Goal: Check status: Check status

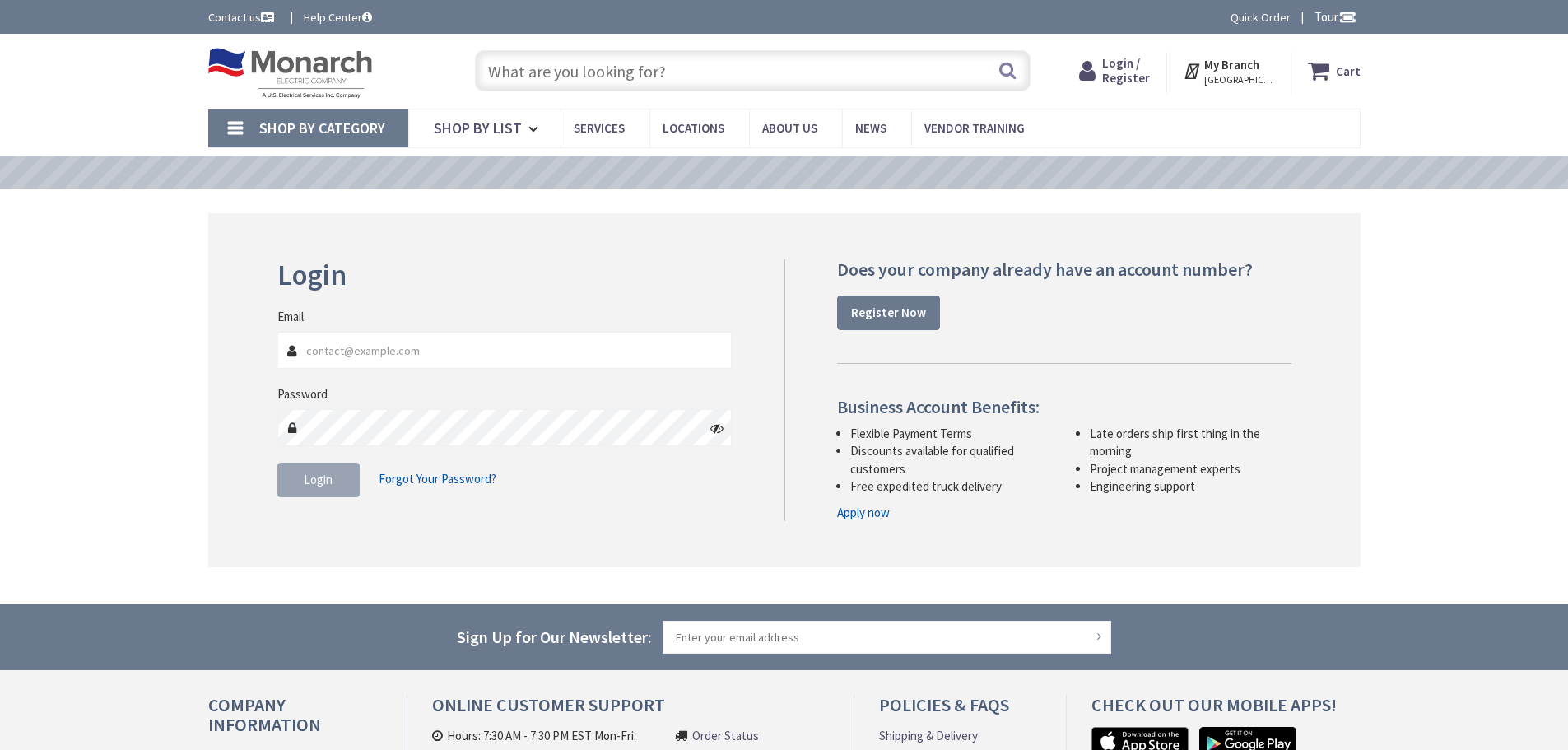
type input "[STREET_ADDRESS]"
type input "[EMAIL_ADDRESS][DOMAIN_NAME]"
click at [349, 479] on button "Login" at bounding box center [318, 479] width 83 height 35
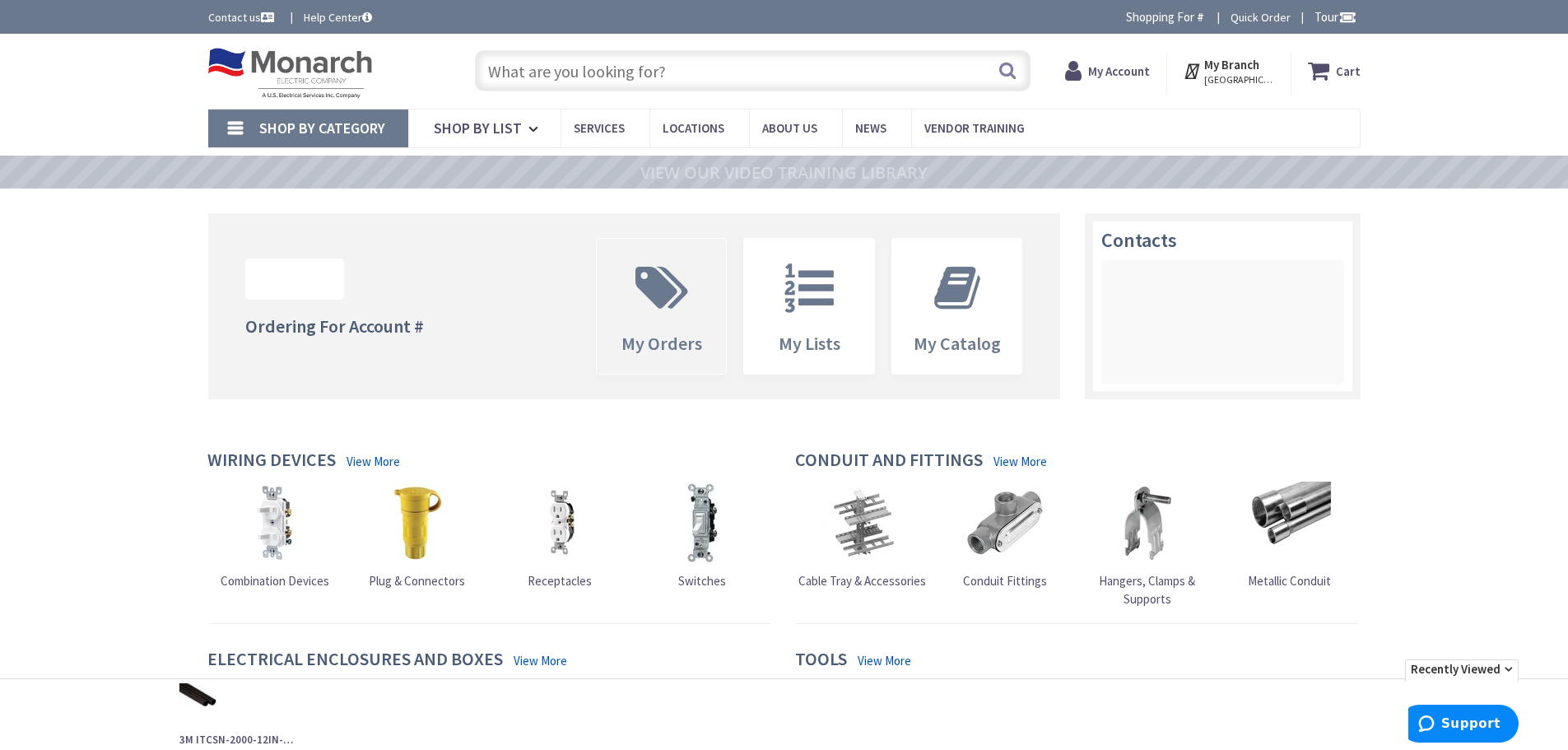
click at [652, 312] on icon at bounding box center [661, 288] width 69 height 50
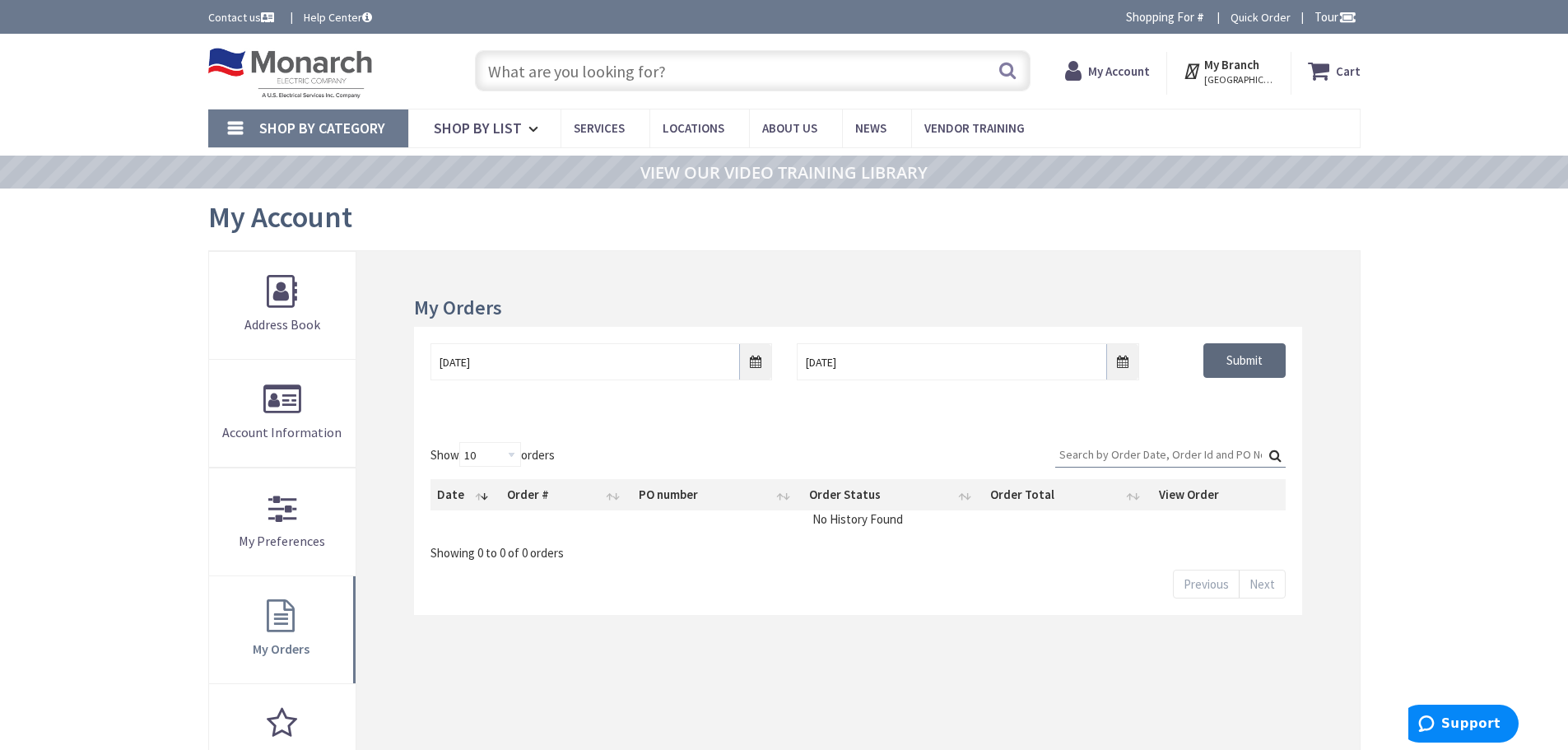
click at [1242, 363] on input "Submit" at bounding box center [1245, 360] width 83 height 35
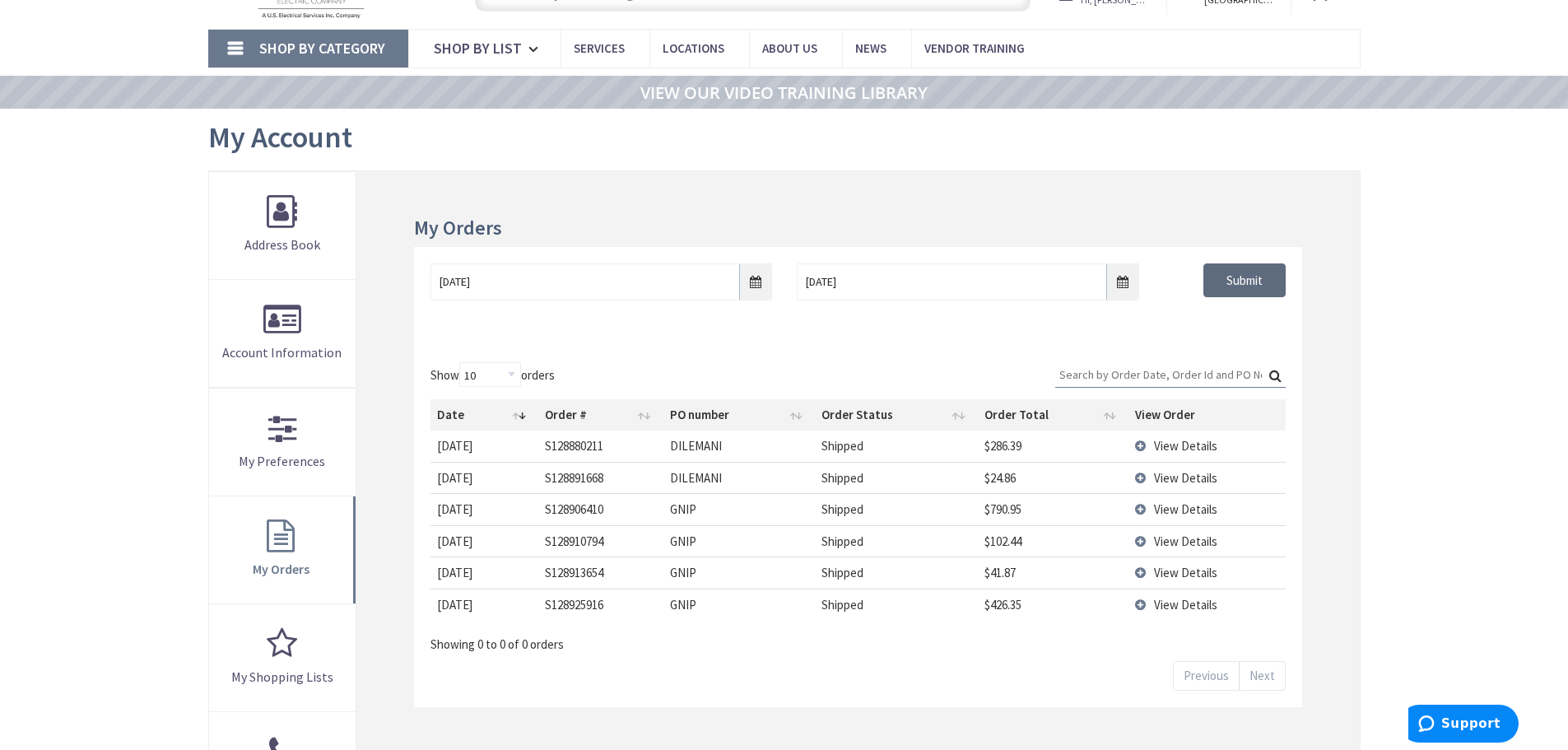
scroll to position [85, 0]
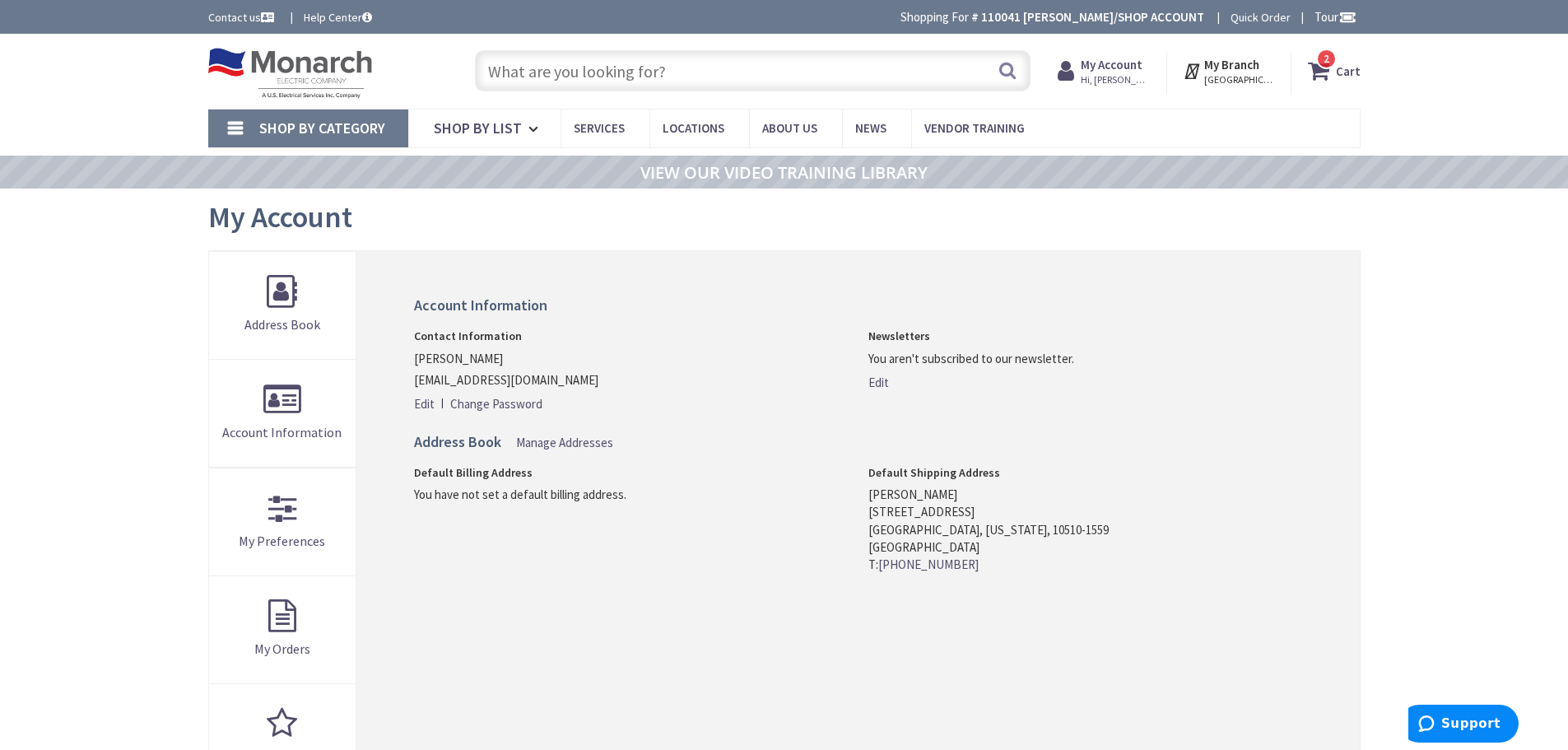
click at [1129, 81] on span "Hi, [PERSON_NAME]" at bounding box center [1115, 80] width 70 height 13
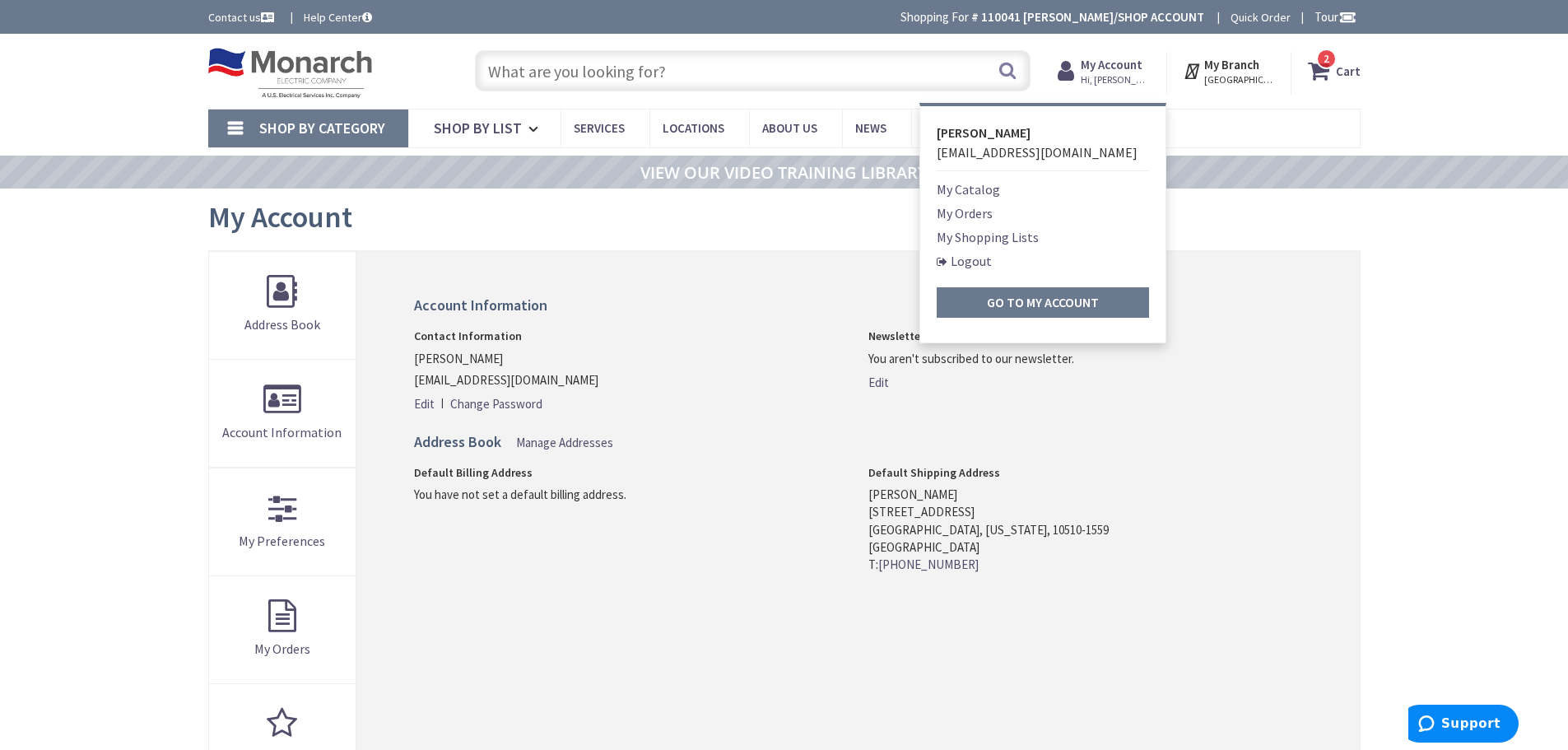
click at [965, 215] on link "My Orders" at bounding box center [964, 213] width 56 height 20
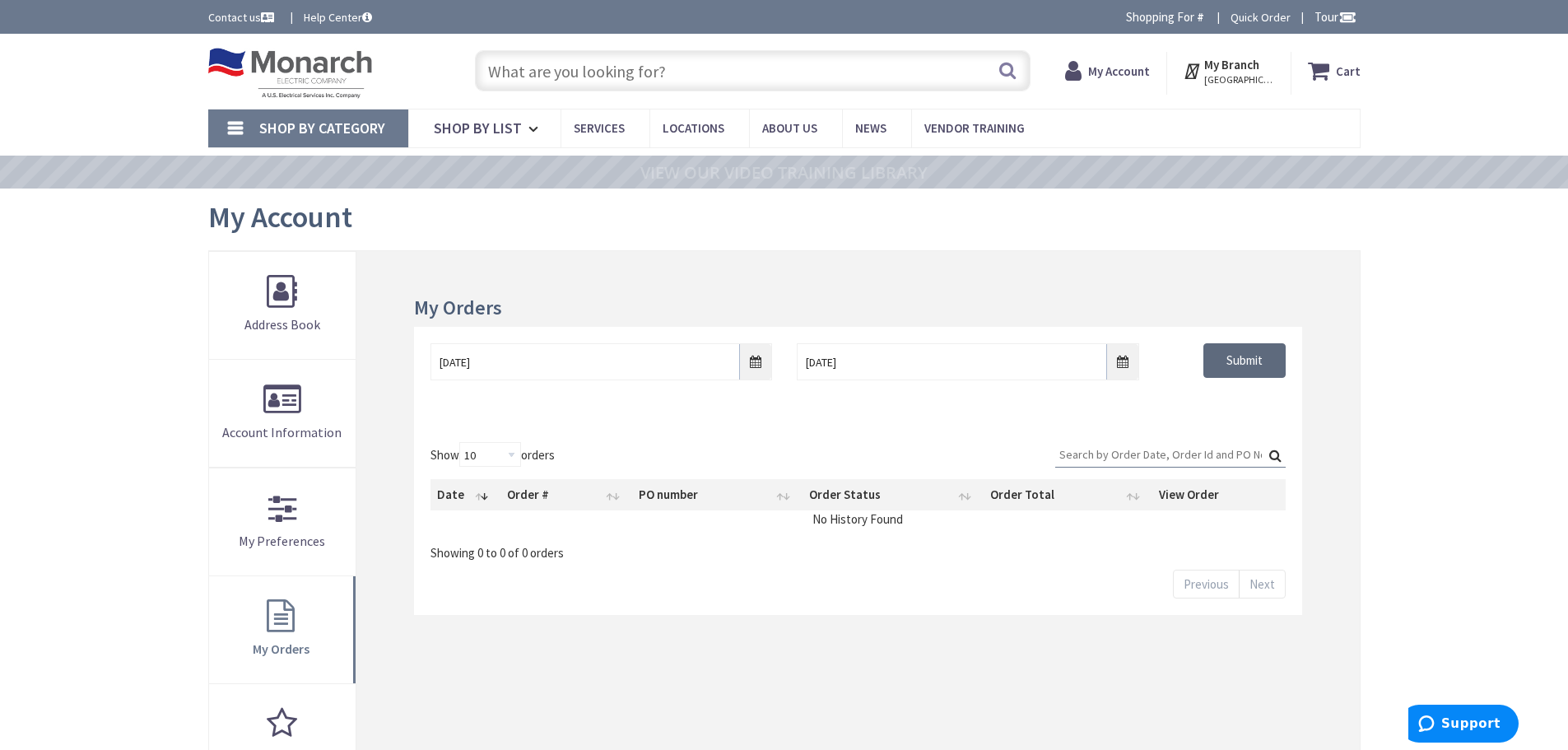
click at [1245, 355] on input "Submit" at bounding box center [1245, 360] width 83 height 35
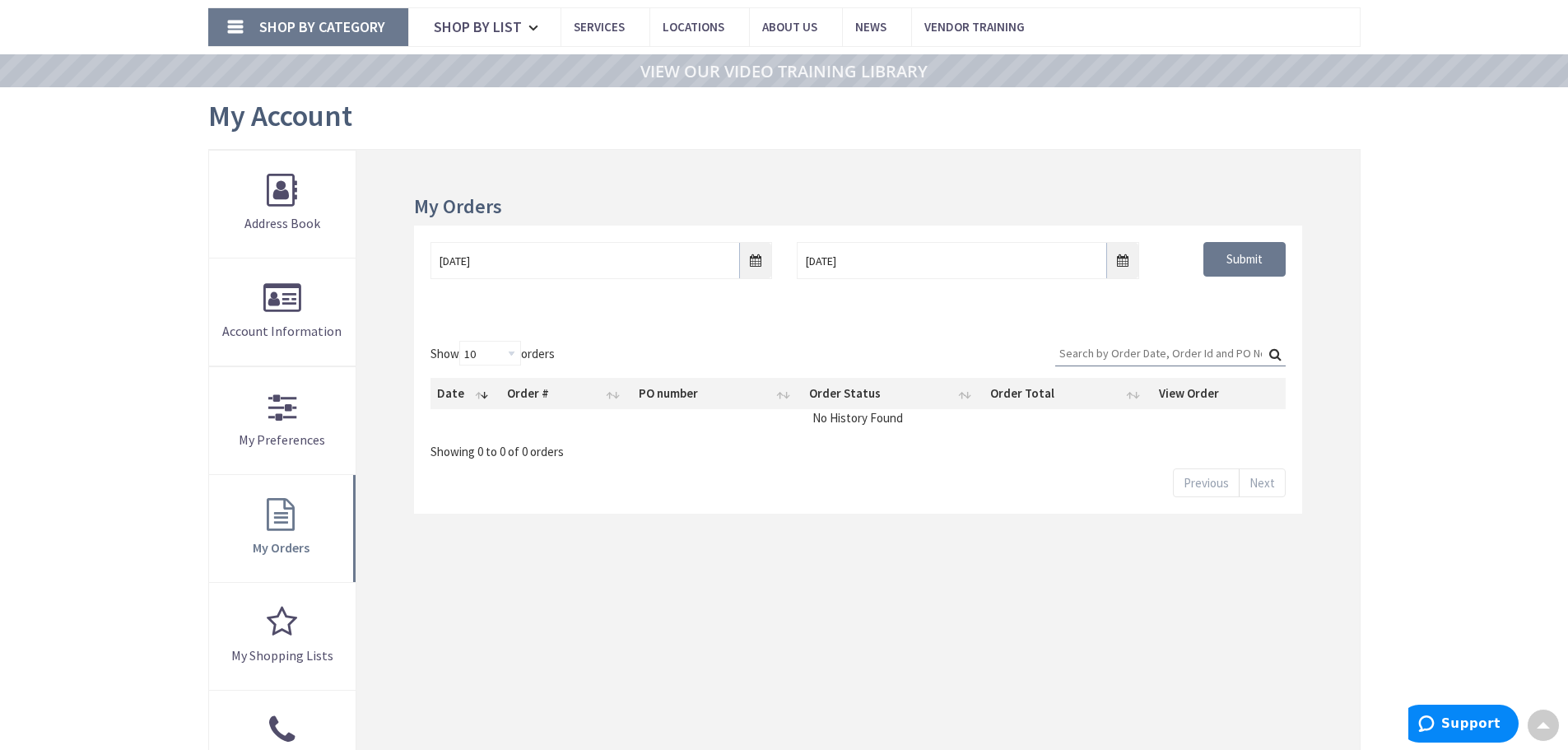
scroll to position [100, 0]
click at [1253, 257] on input "Submit" at bounding box center [1245, 260] width 83 height 35
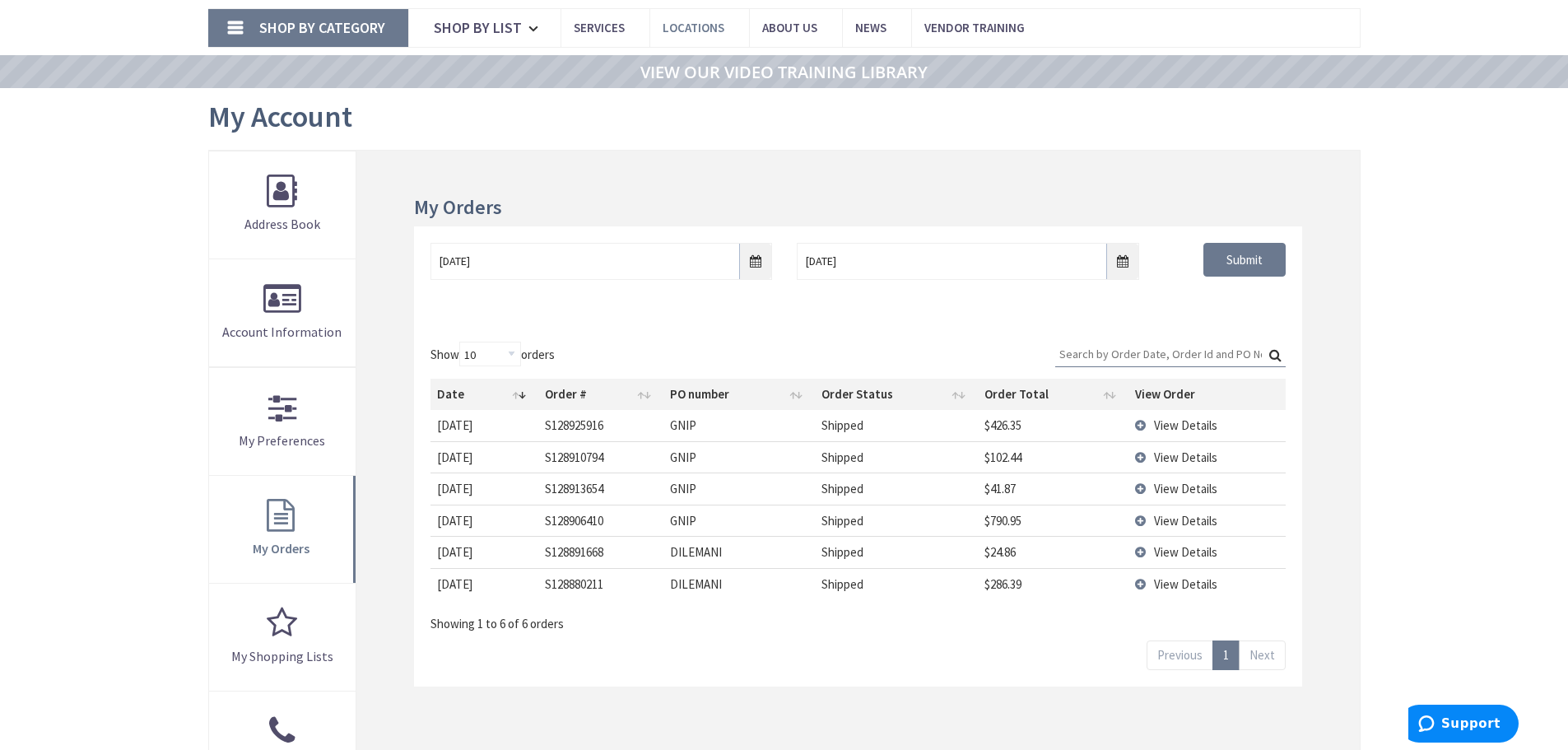
scroll to position [105, 0]
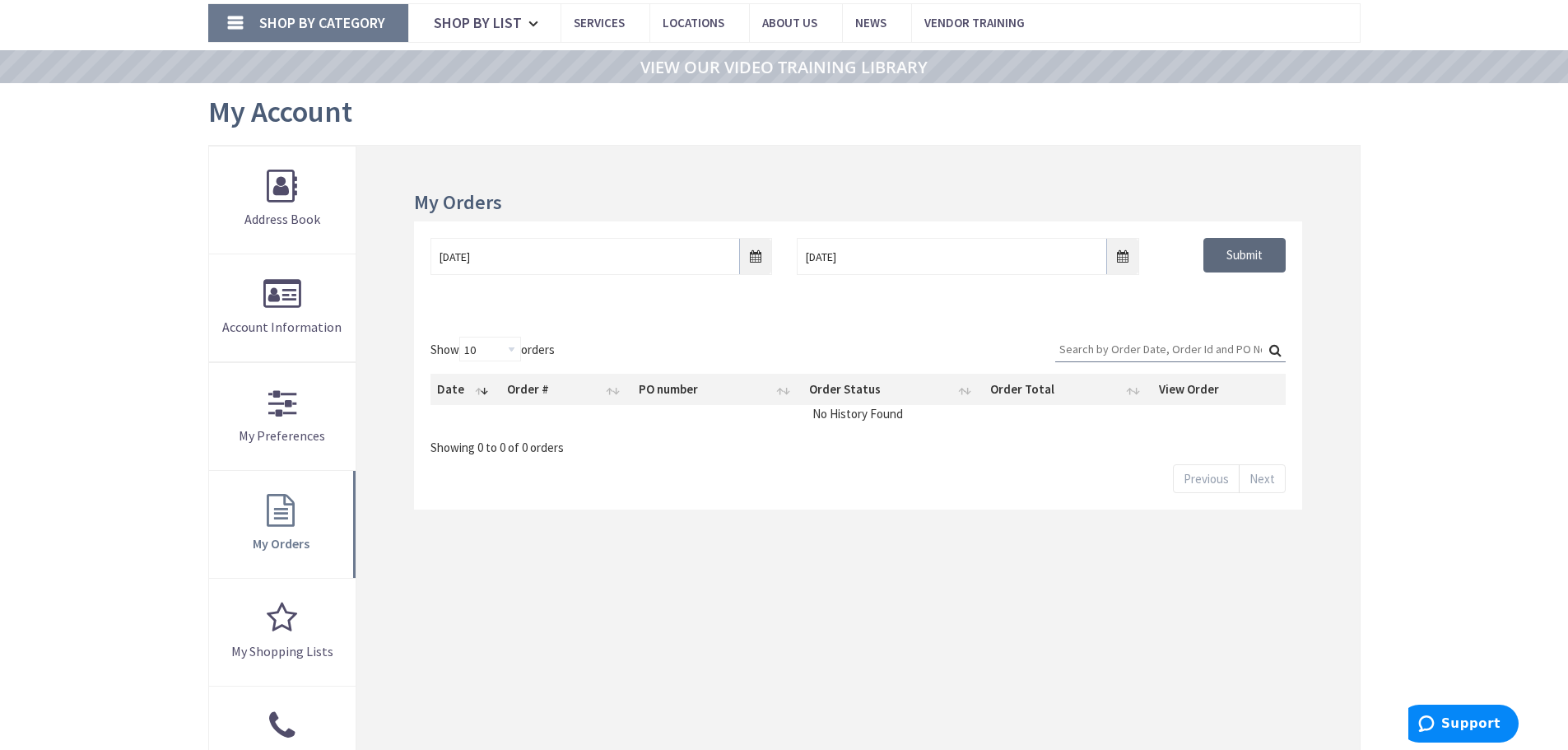
click at [1235, 260] on input "Submit" at bounding box center [1245, 255] width 83 height 35
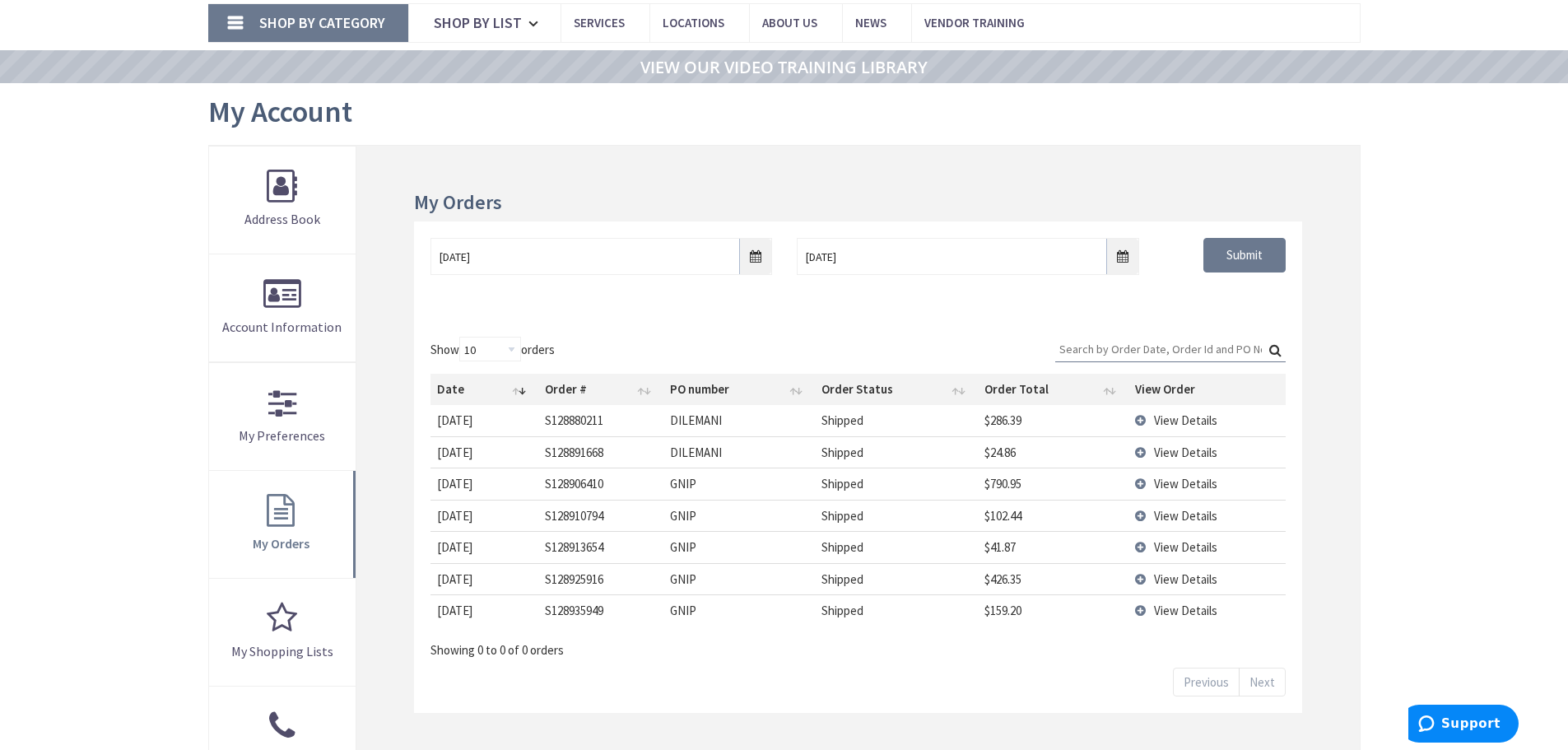
click at [1165, 609] on span "View Details" at bounding box center [1186, 611] width 64 height 16
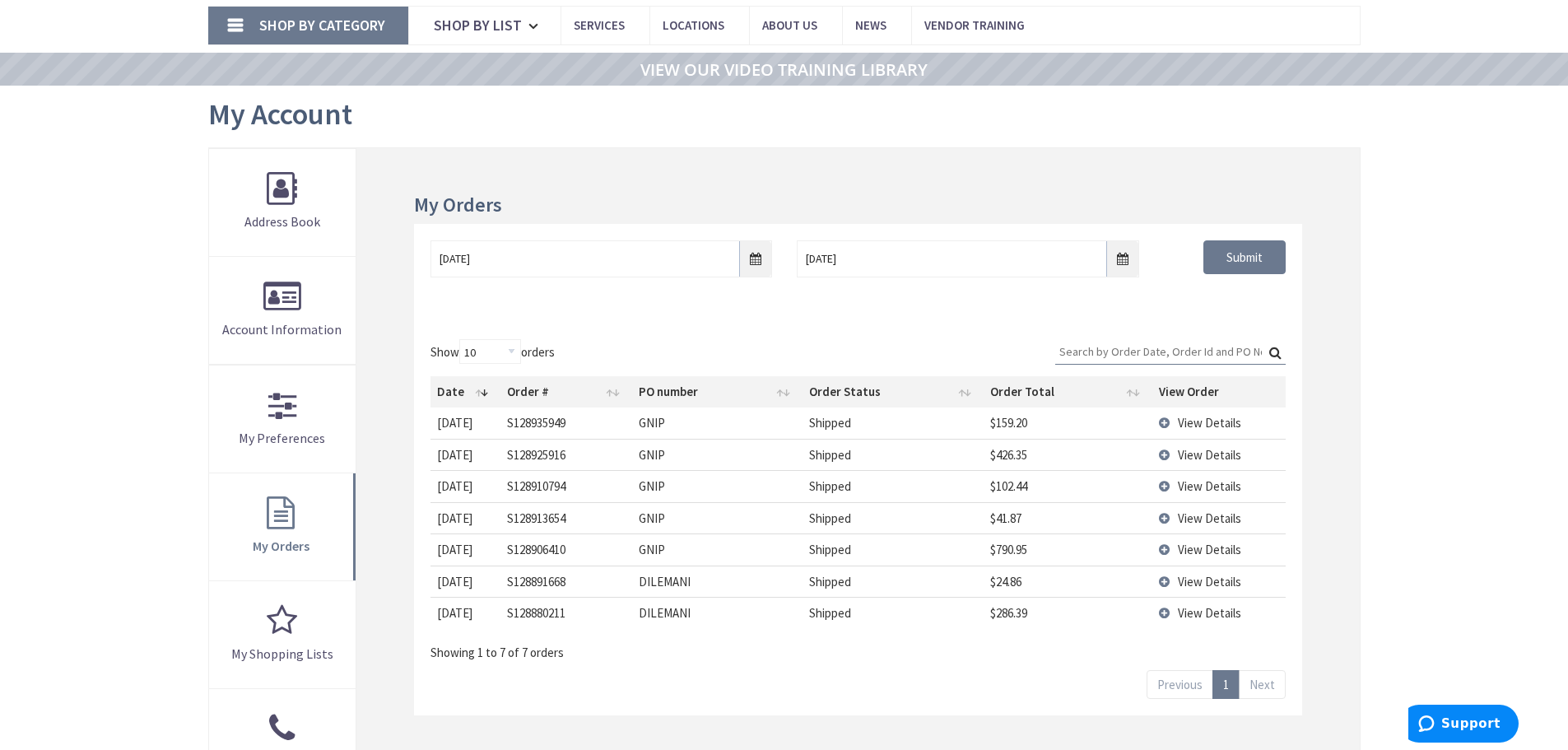
scroll to position [107, 0]
